Goal: Task Accomplishment & Management: Manage account settings

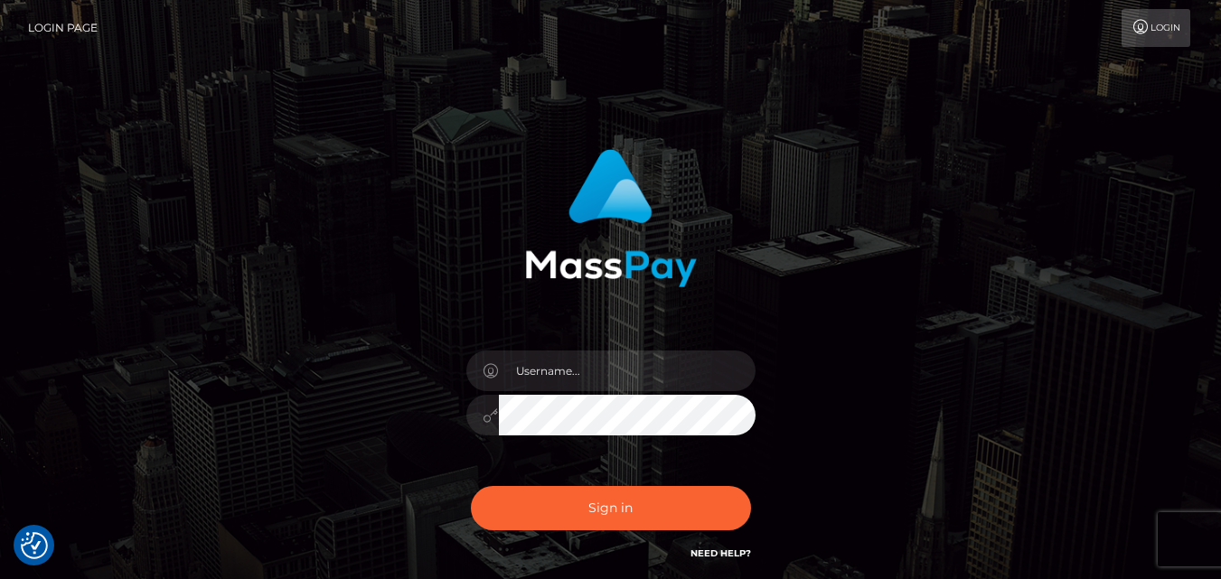
click at [1175, 27] on link "Login" at bounding box center [1155, 28] width 69 height 38
click at [575, 367] on input "text" at bounding box center [627, 371] width 257 height 41
type input "ndindan24@gmail.com"
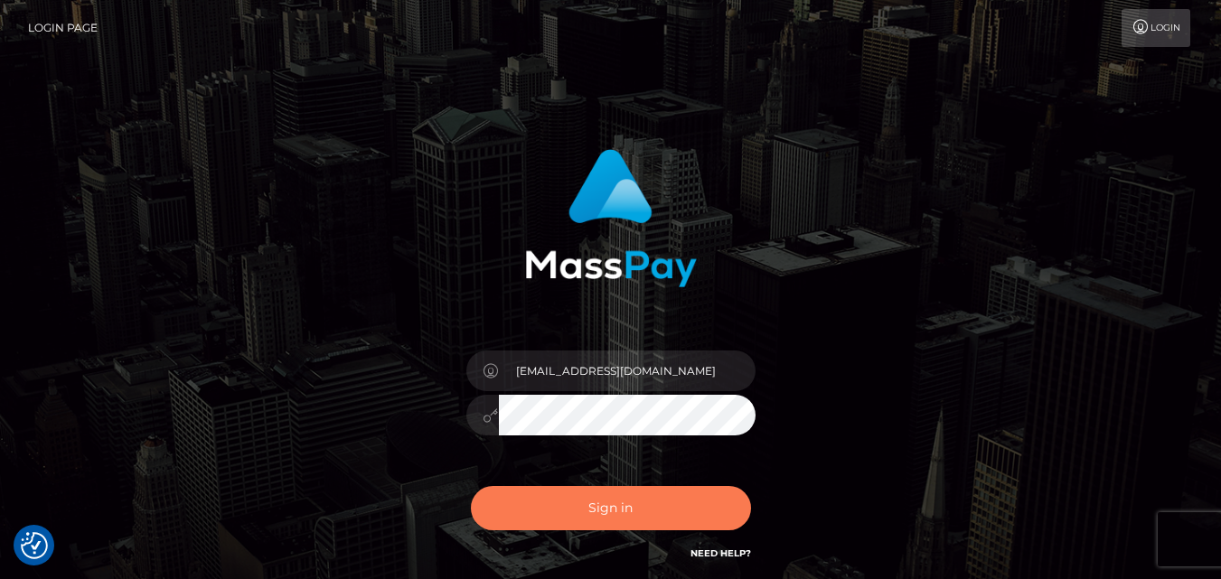
click at [577, 489] on button "Sign in" at bounding box center [611, 508] width 280 height 44
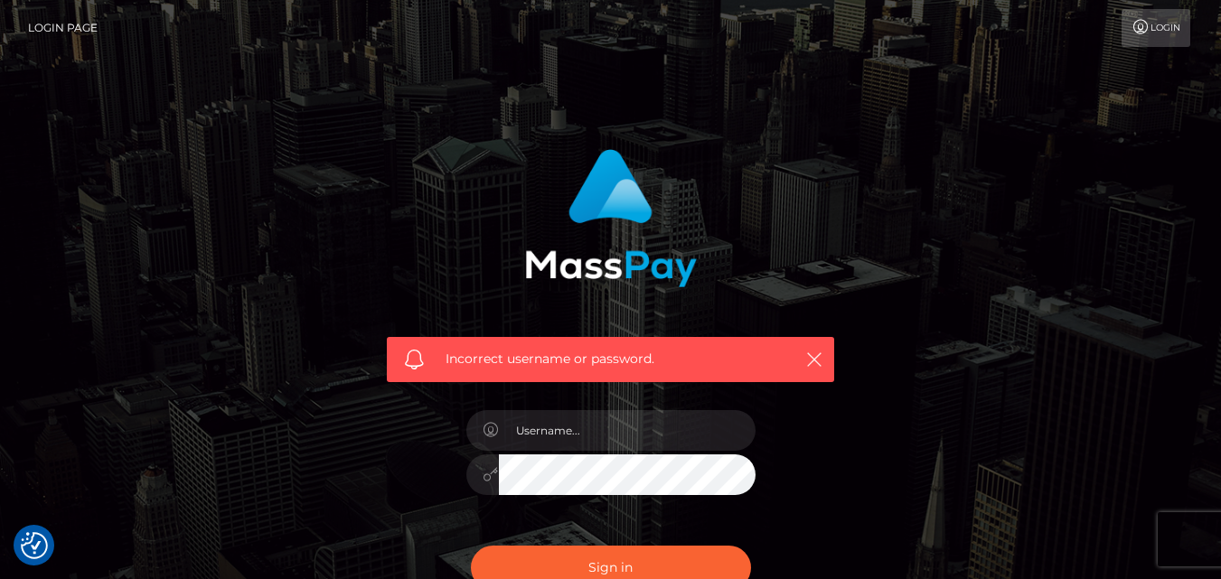
click at [1170, 14] on link "Login" at bounding box center [1155, 28] width 69 height 38
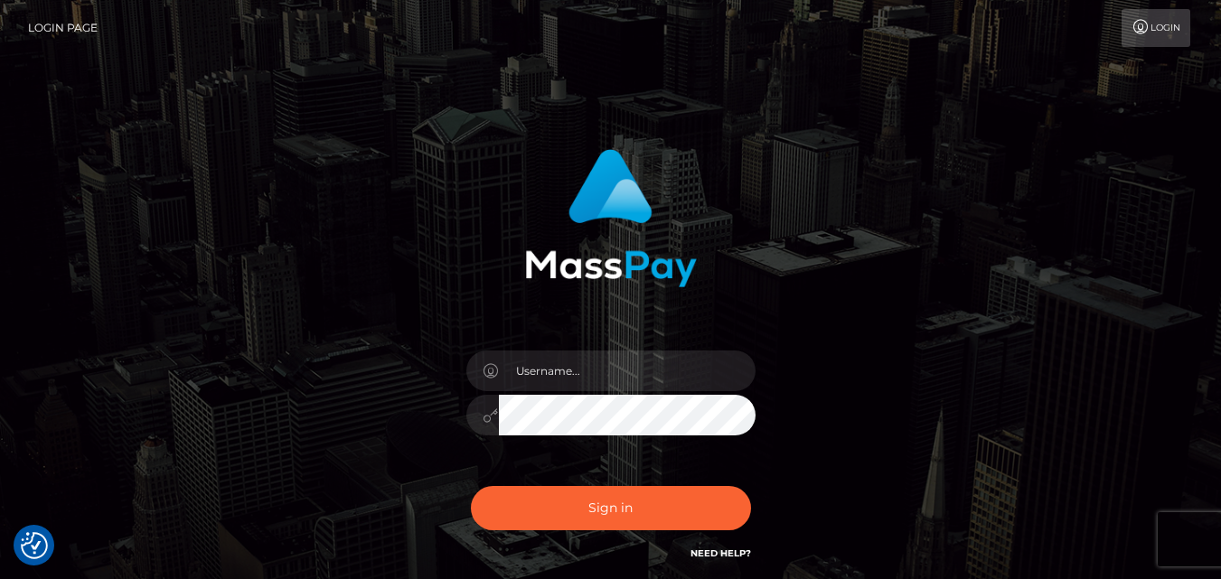
click at [71, 27] on link "Login Page" at bounding box center [63, 28] width 70 height 38
click at [1152, 26] on link "Login" at bounding box center [1155, 28] width 69 height 38
click at [1131, 23] on icon at bounding box center [1140, 27] width 19 height 14
